Goal: Task Accomplishment & Management: Use online tool/utility

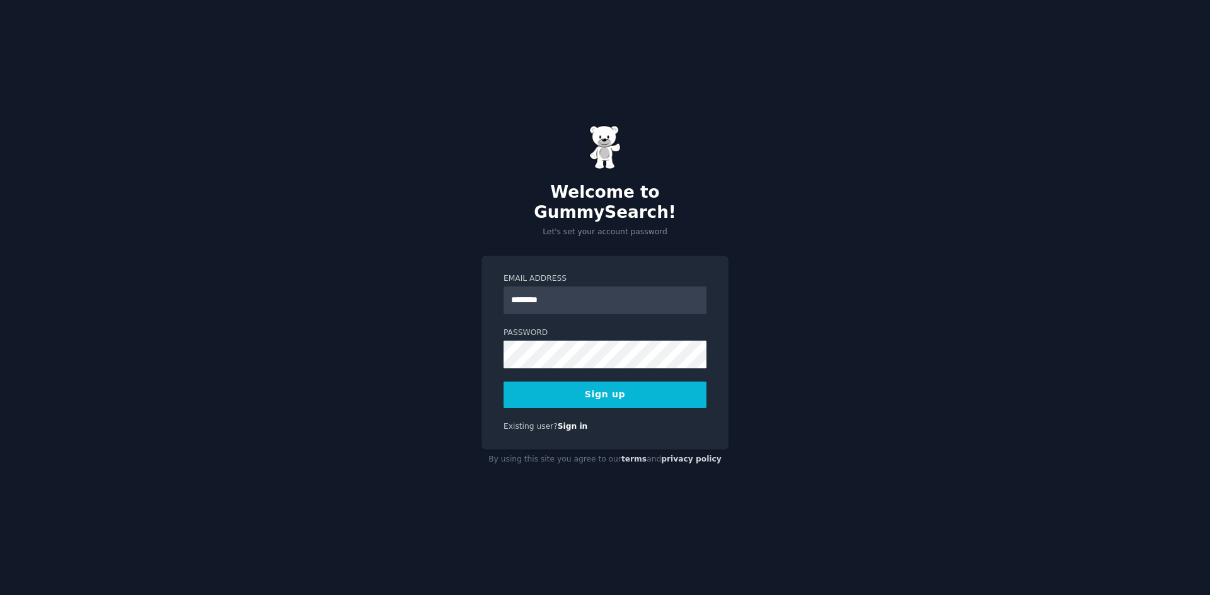
type input "**********"
click at [638, 382] on button "Sign up" at bounding box center [604, 395] width 203 height 26
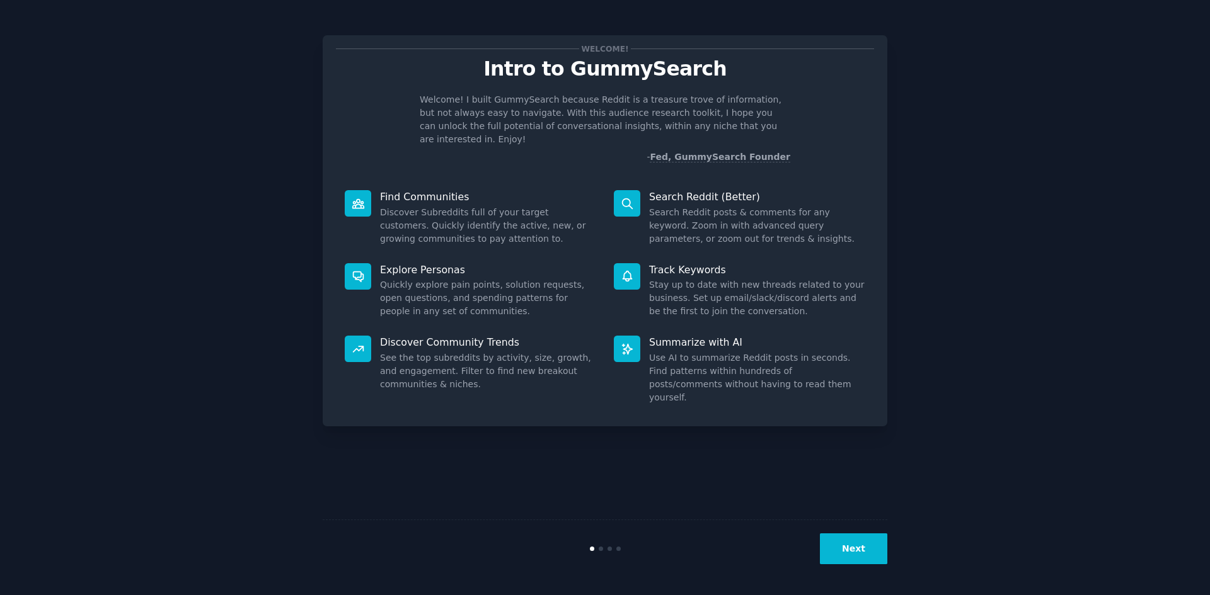
click at [837, 551] on button "Next" at bounding box center [853, 549] width 67 height 31
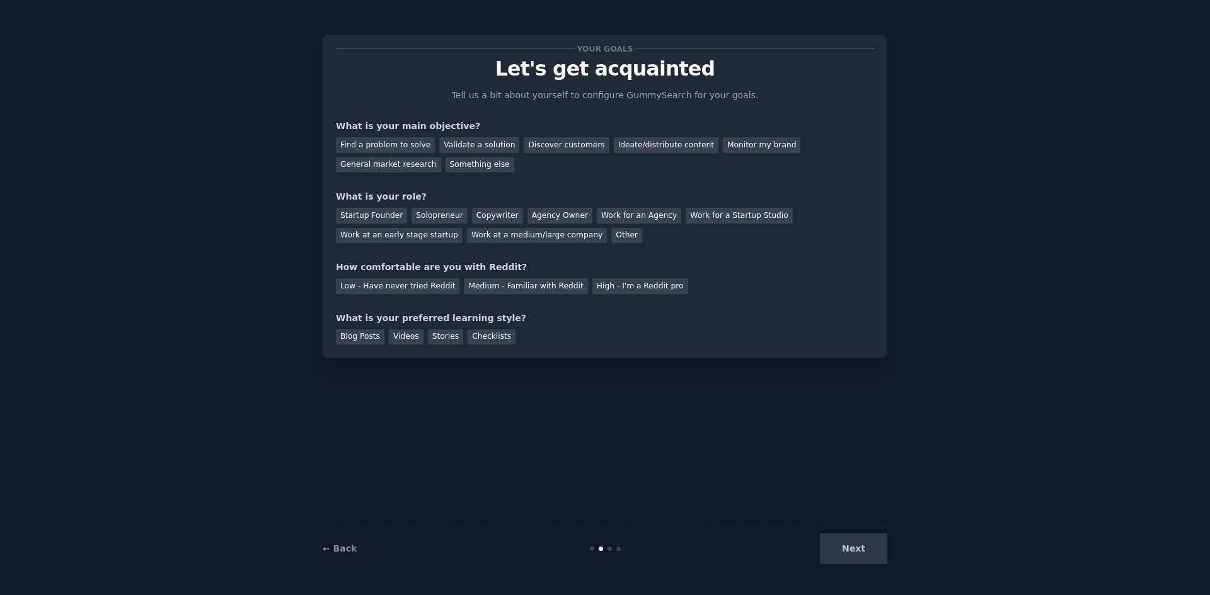
click at [837, 551] on div "Next" at bounding box center [793, 549] width 188 height 31
click at [863, 552] on div "Next" at bounding box center [793, 549] width 188 height 31
click at [855, 544] on div "Next" at bounding box center [793, 549] width 188 height 31
click at [393, 144] on div "Find a problem to solve" at bounding box center [385, 145] width 99 height 16
click at [723, 148] on div "Monitor my brand" at bounding box center [761, 145] width 77 height 16
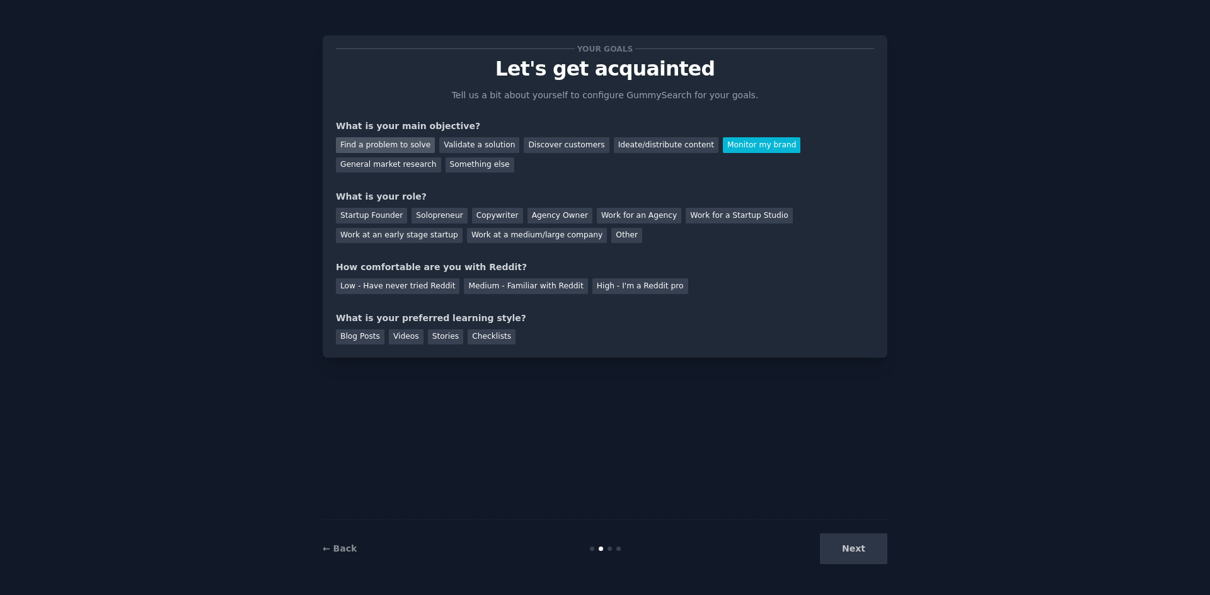
click at [366, 148] on div "Find a problem to solve" at bounding box center [385, 145] width 99 height 16
click at [462, 228] on div "Work at an early stage startup" at bounding box center [399, 236] width 127 height 16
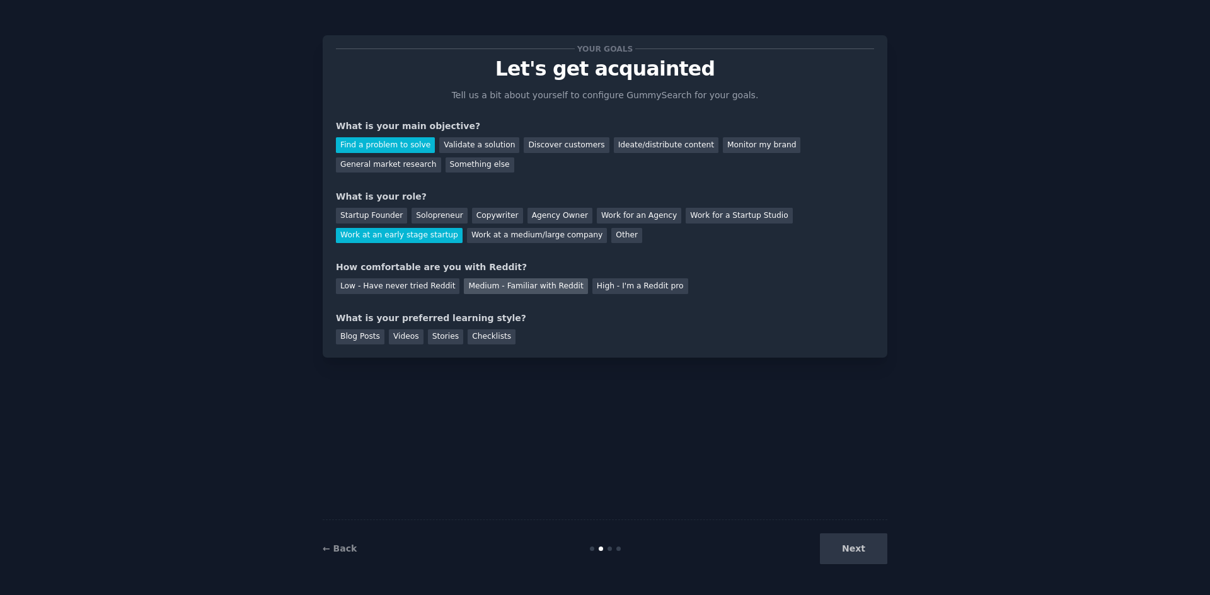
click at [466, 290] on div "Medium - Familiar with Reddit" at bounding box center [525, 286] width 123 height 16
click at [353, 336] on div "Blog Posts" at bounding box center [360, 338] width 49 height 16
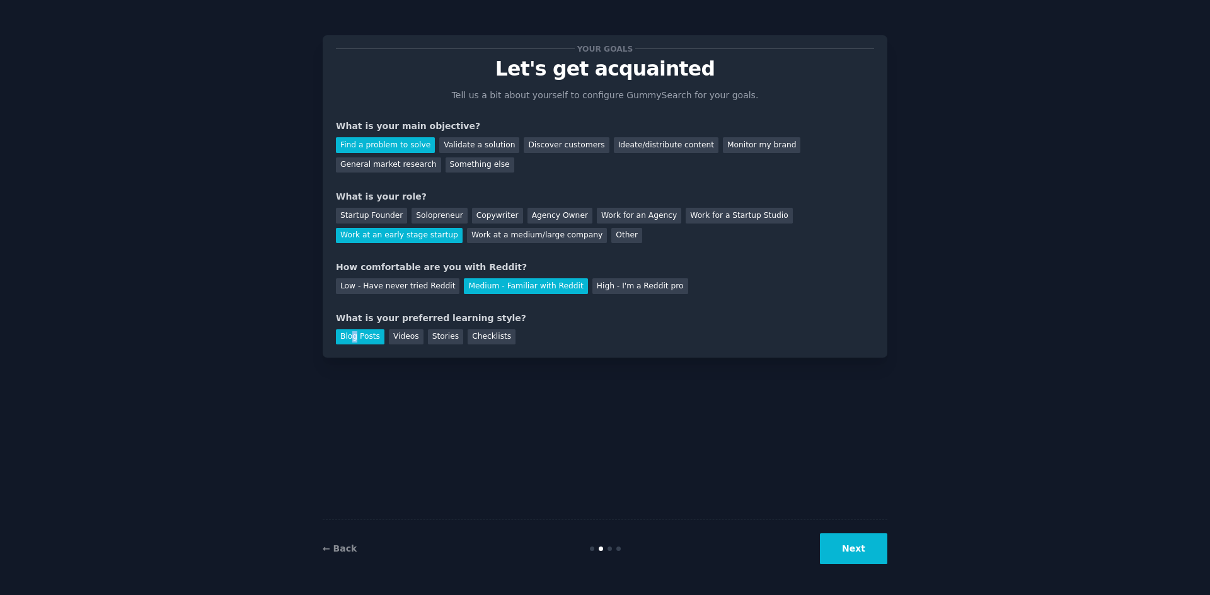
click at [877, 537] on button "Next" at bounding box center [853, 549] width 67 height 31
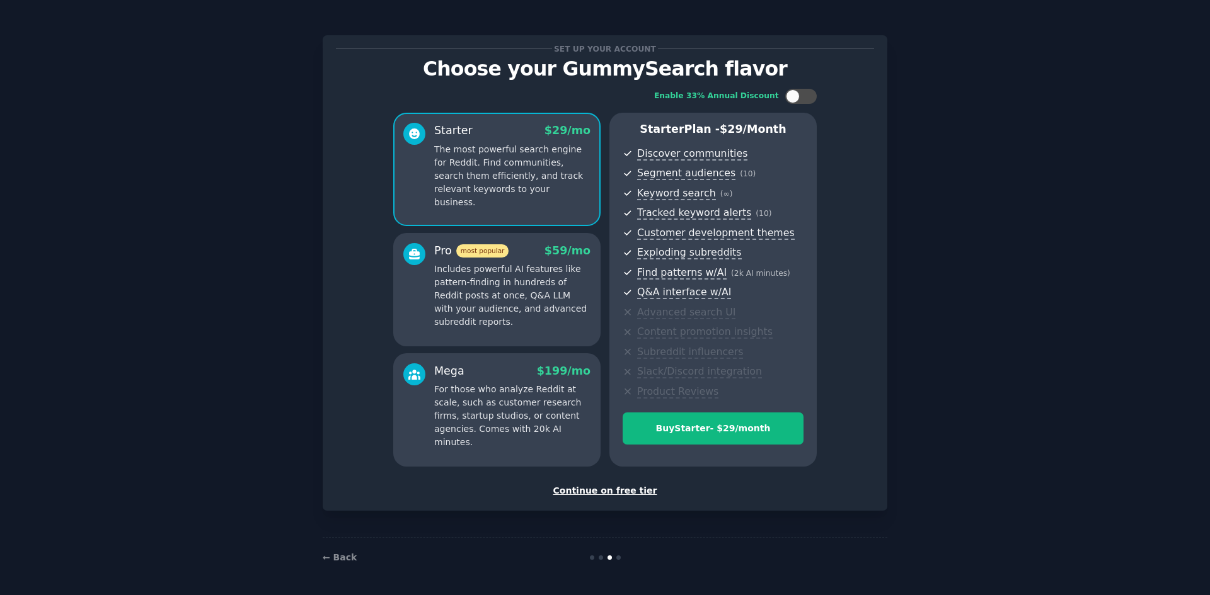
click at [619, 493] on div "Continue on free tier" at bounding box center [605, 491] width 538 height 13
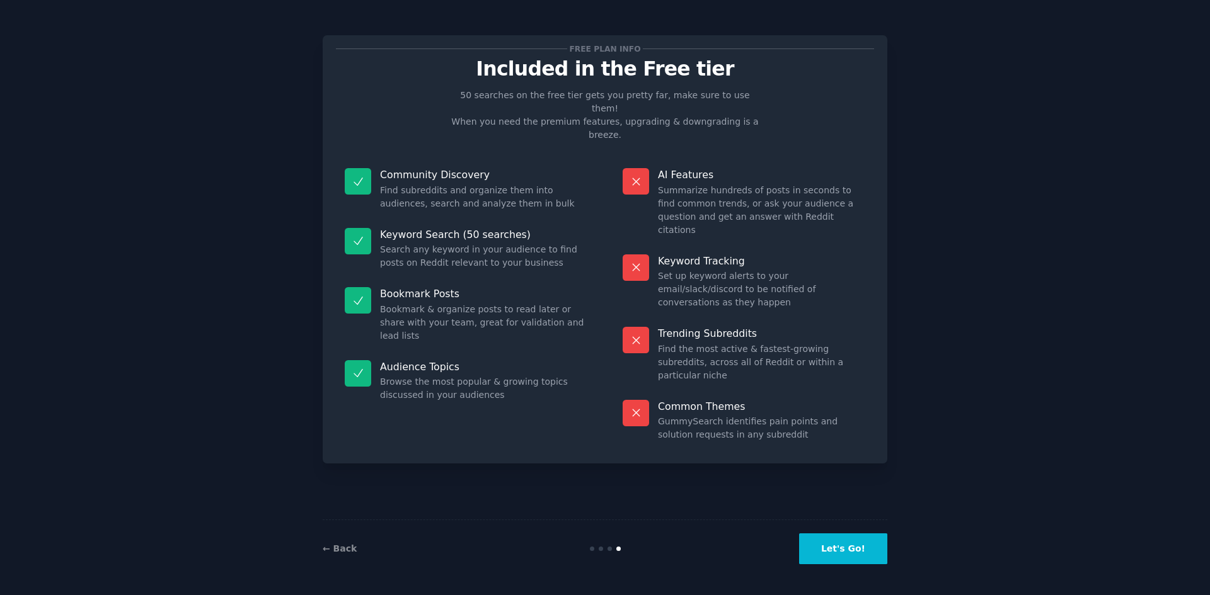
click at [860, 548] on button "Let's Go!" at bounding box center [843, 549] width 88 height 31
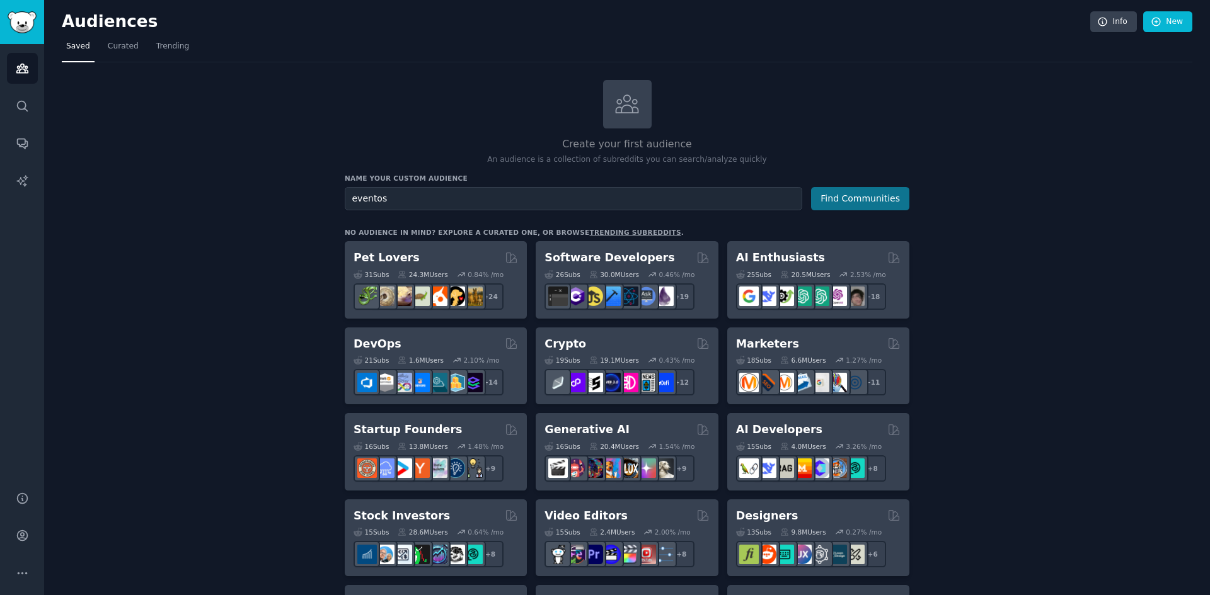
type input "eventos"
click at [868, 193] on button "Find Communities" at bounding box center [860, 198] width 98 height 23
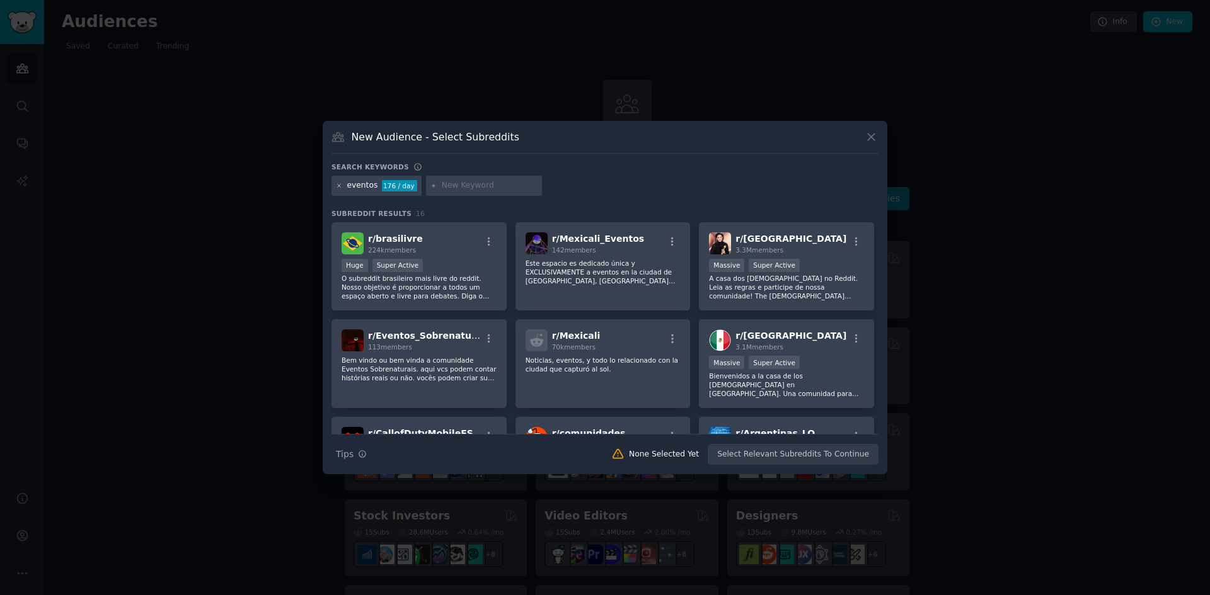
click at [339, 187] on icon at bounding box center [339, 186] width 7 height 7
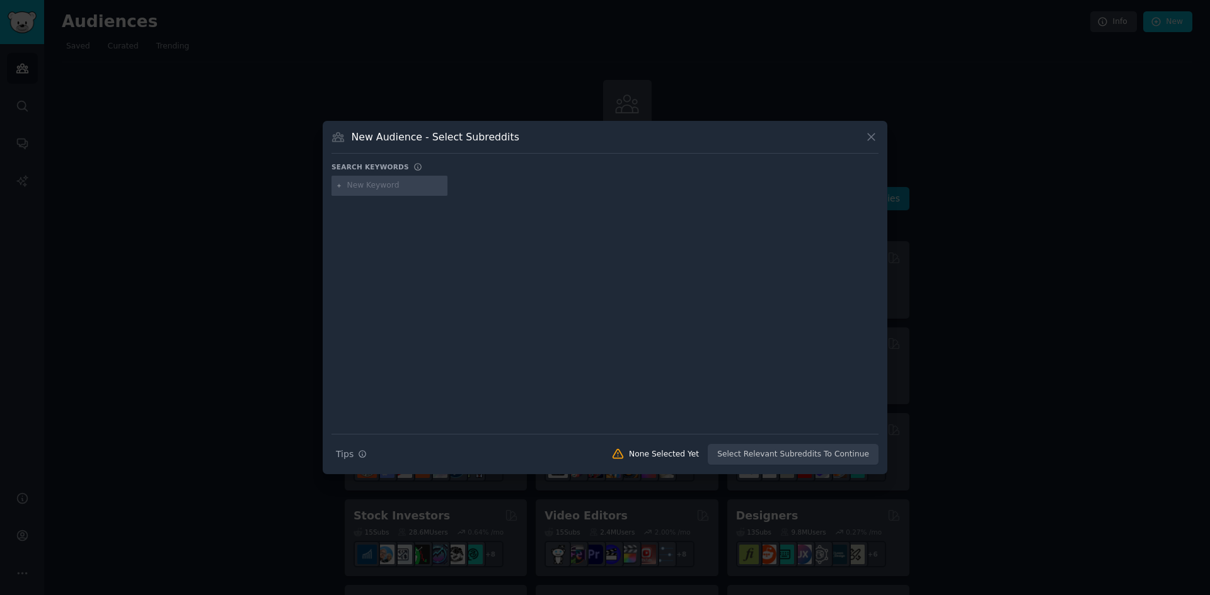
click at [400, 187] on input "text" at bounding box center [395, 185] width 96 height 11
type input "f"
type input "workshop"
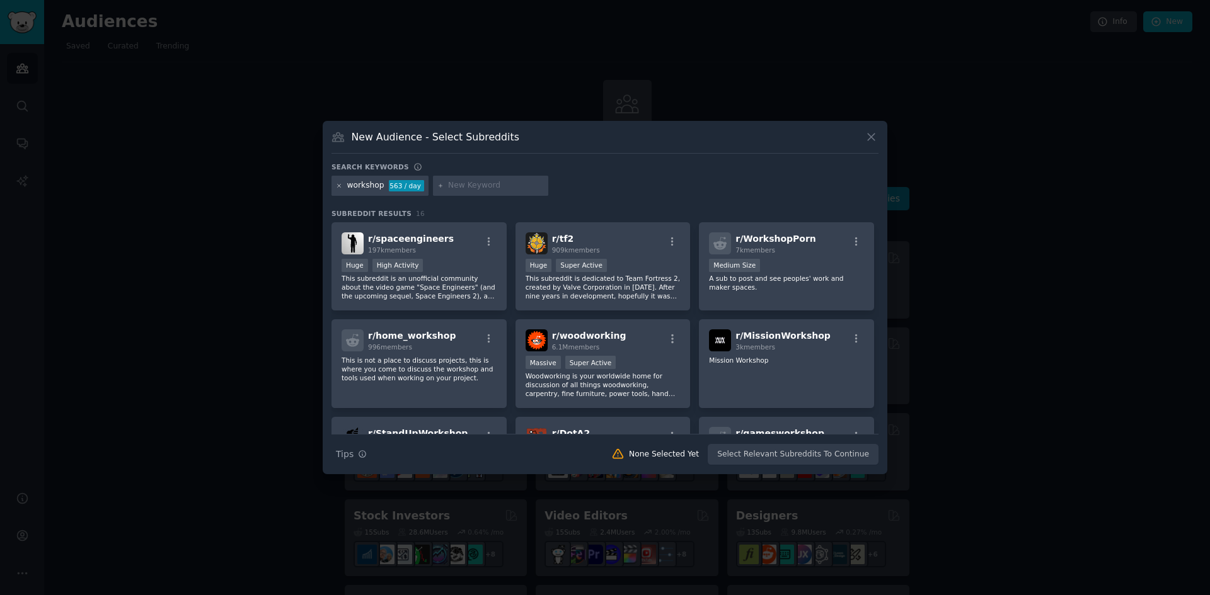
click at [340, 183] on icon at bounding box center [339, 186] width 7 height 7
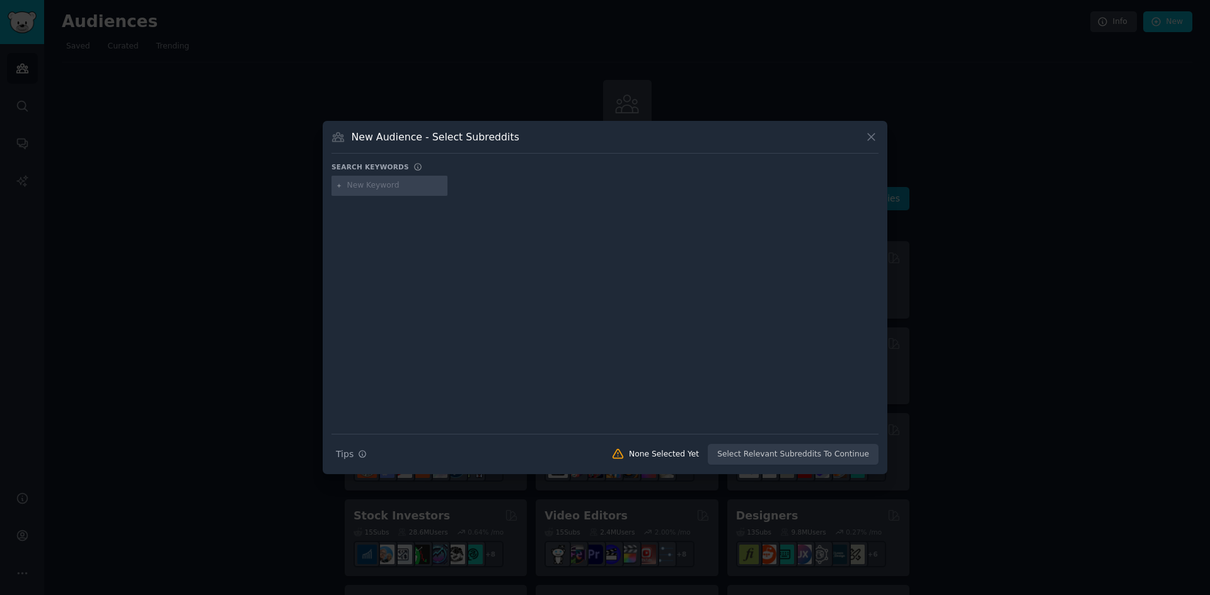
click at [370, 180] on input "text" at bounding box center [395, 185] width 96 height 11
type input "empreendedorismo"
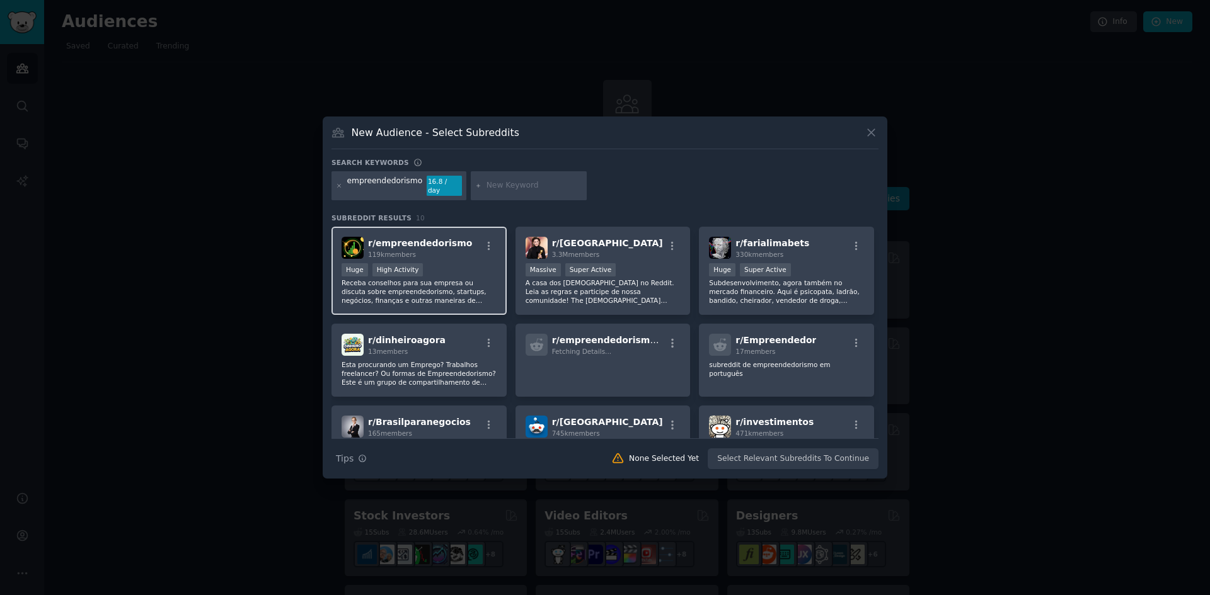
click at [460, 273] on div ">= 80th percentile for submissions / day Huge High Activity" at bounding box center [419, 271] width 155 height 16
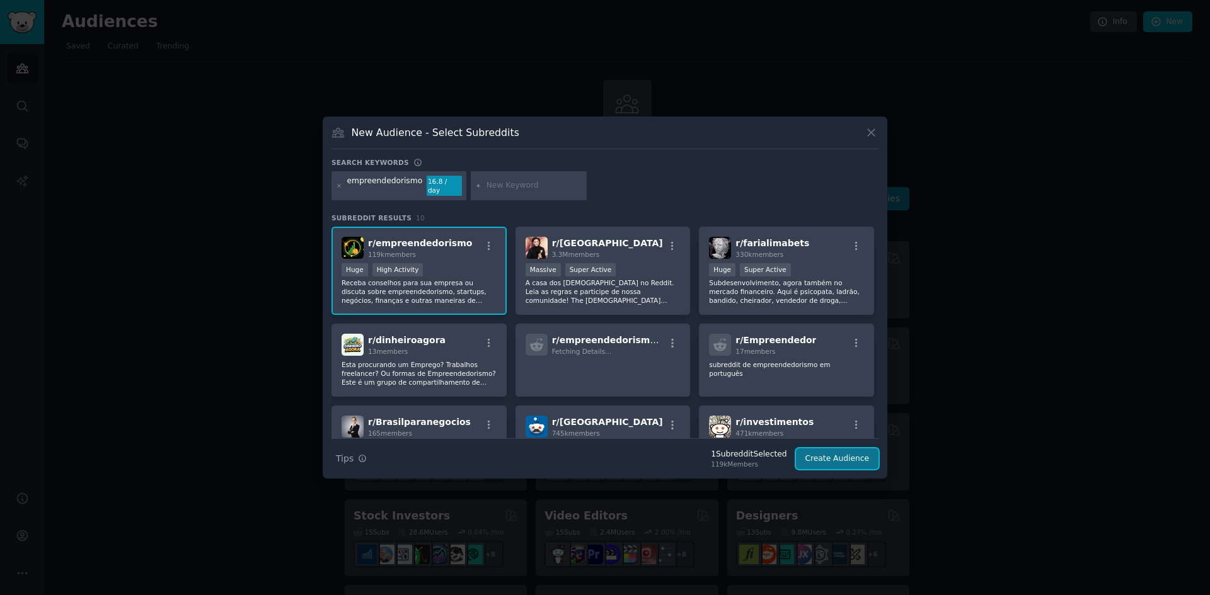
click at [858, 453] on button "Create Audience" at bounding box center [837, 459] width 83 height 21
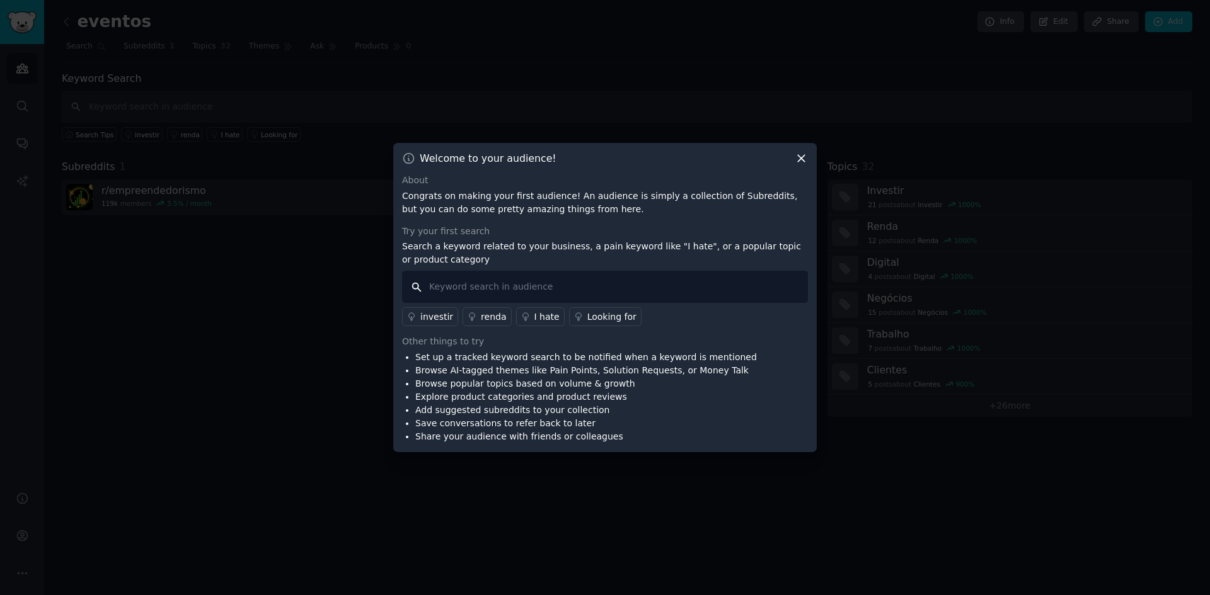
click at [628, 289] on input "text" at bounding box center [605, 287] width 406 height 32
type input "Eventos"
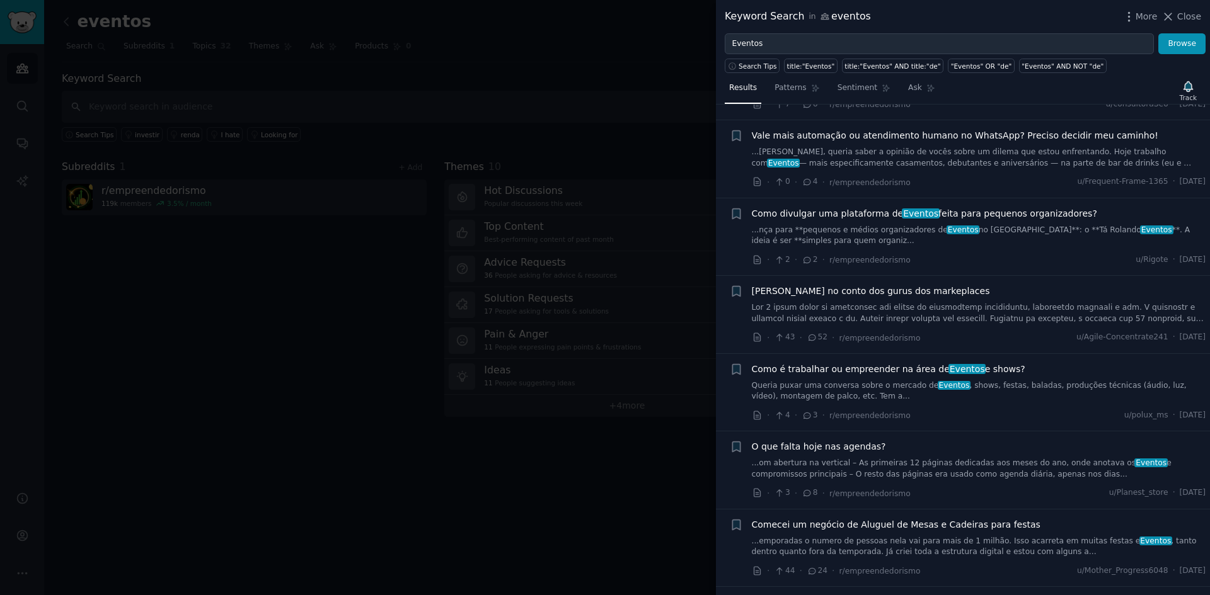
scroll to position [378, 0]
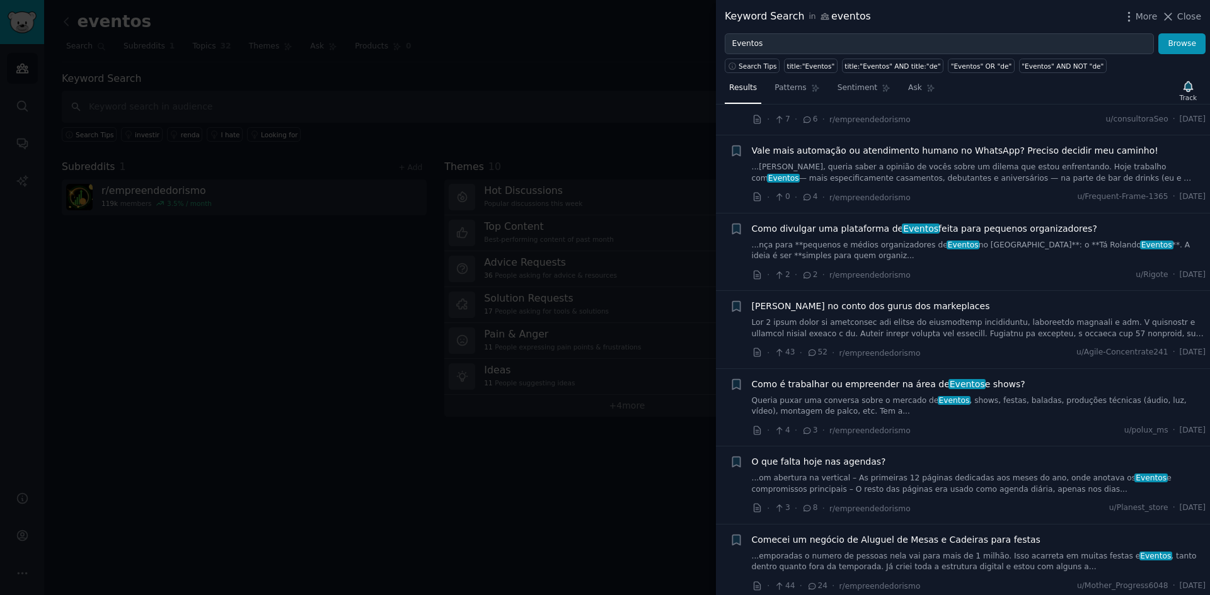
click at [980, 386] on span "Como é trabalhar ou empreender na área de Eventos e shows?" at bounding box center [888, 384] width 273 height 13
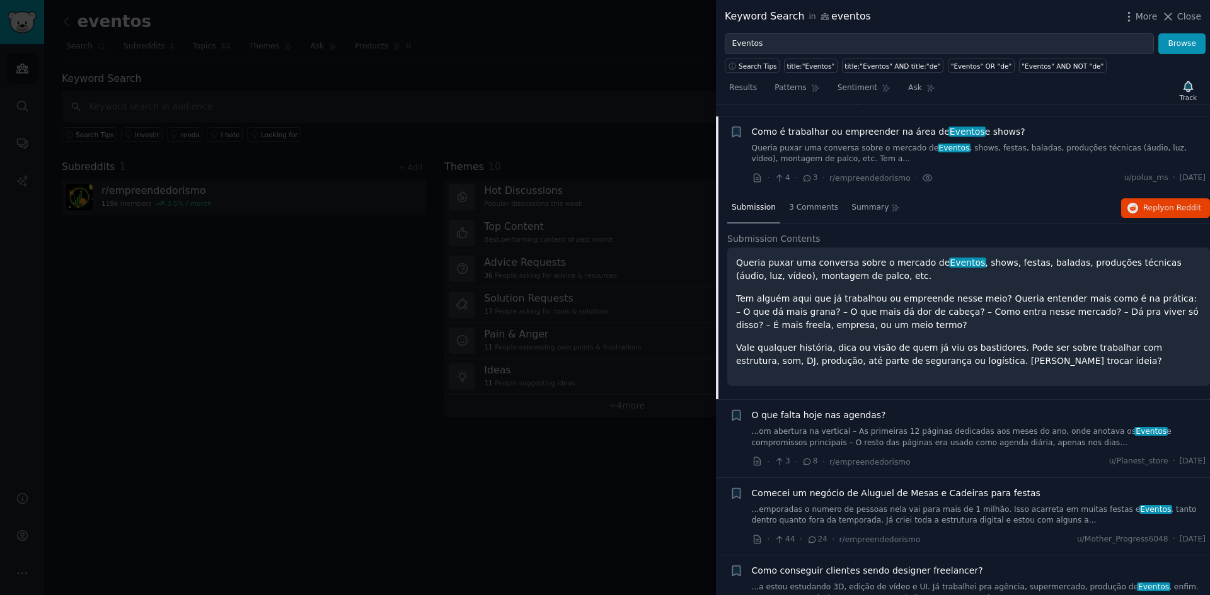
scroll to position [643, 0]
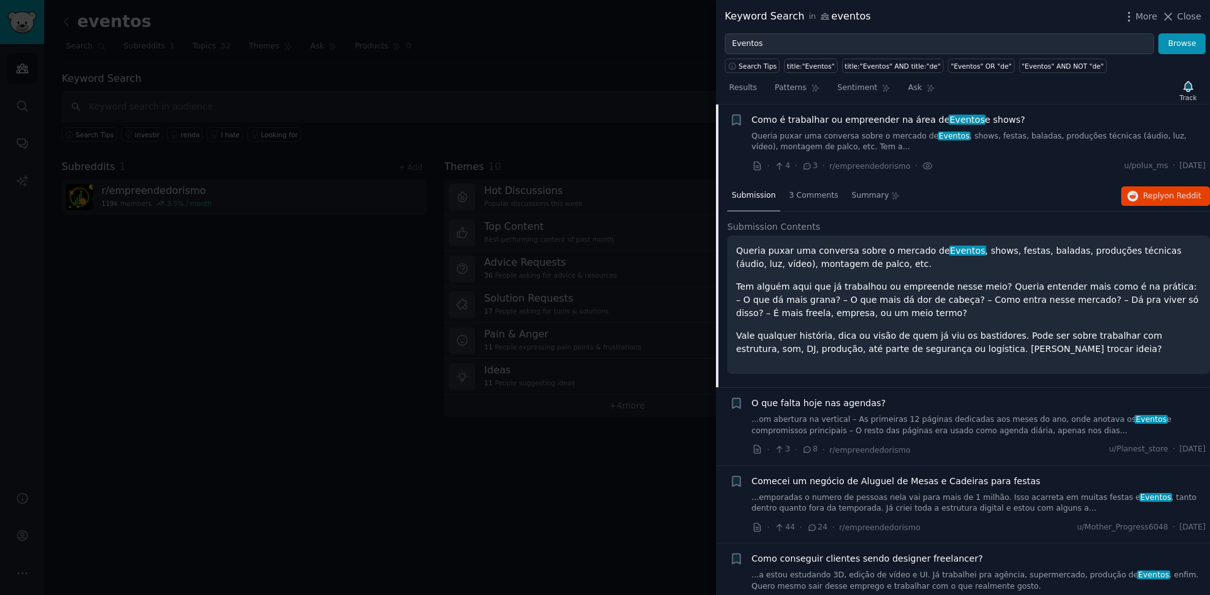
click at [1033, 249] on p "Queria puxar uma conversa sobre o mercado de Eventos , shows, festas, baladas, …" at bounding box center [968, 257] width 465 height 26
click at [897, 296] on p "Tem alguém aqui que já trabalhou ou empreende nesse meio? Queria entender mais …" at bounding box center [968, 300] width 465 height 40
click at [803, 357] on div "Queria puxar uma conversa sobre o mercado de Eventos , shows, festas, baladas, …" at bounding box center [968, 305] width 483 height 139
click at [809, 193] on span "3 Comments" at bounding box center [813, 195] width 49 height 11
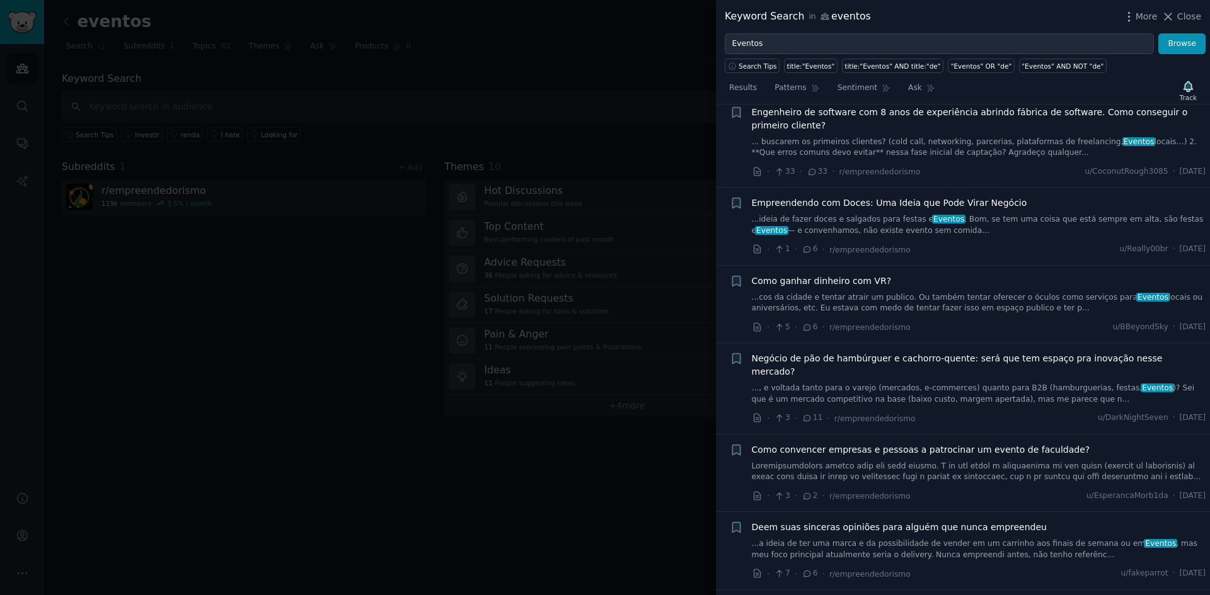
scroll to position [1336, 0]
